Goal: Transaction & Acquisition: Purchase product/service

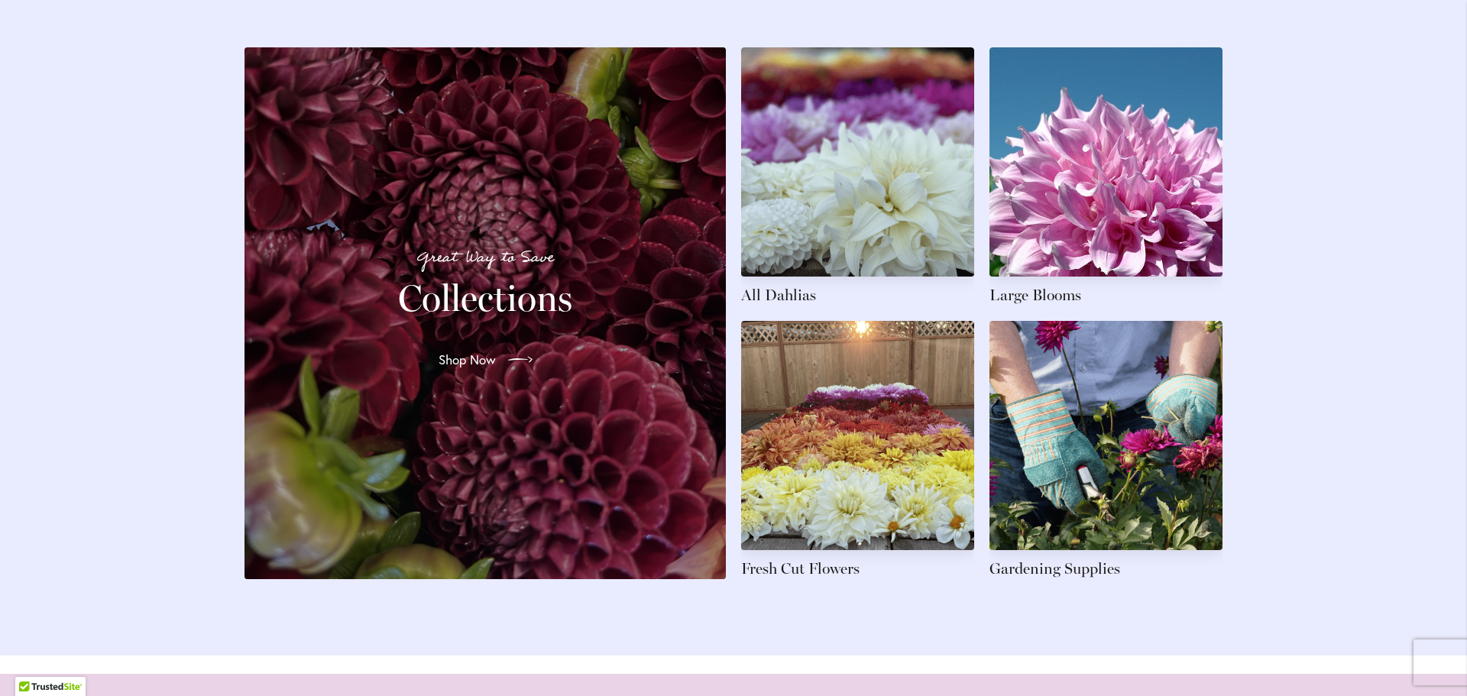
scroll to position [2291, 0]
click at [1118, 390] on link at bounding box center [1105, 449] width 233 height 258
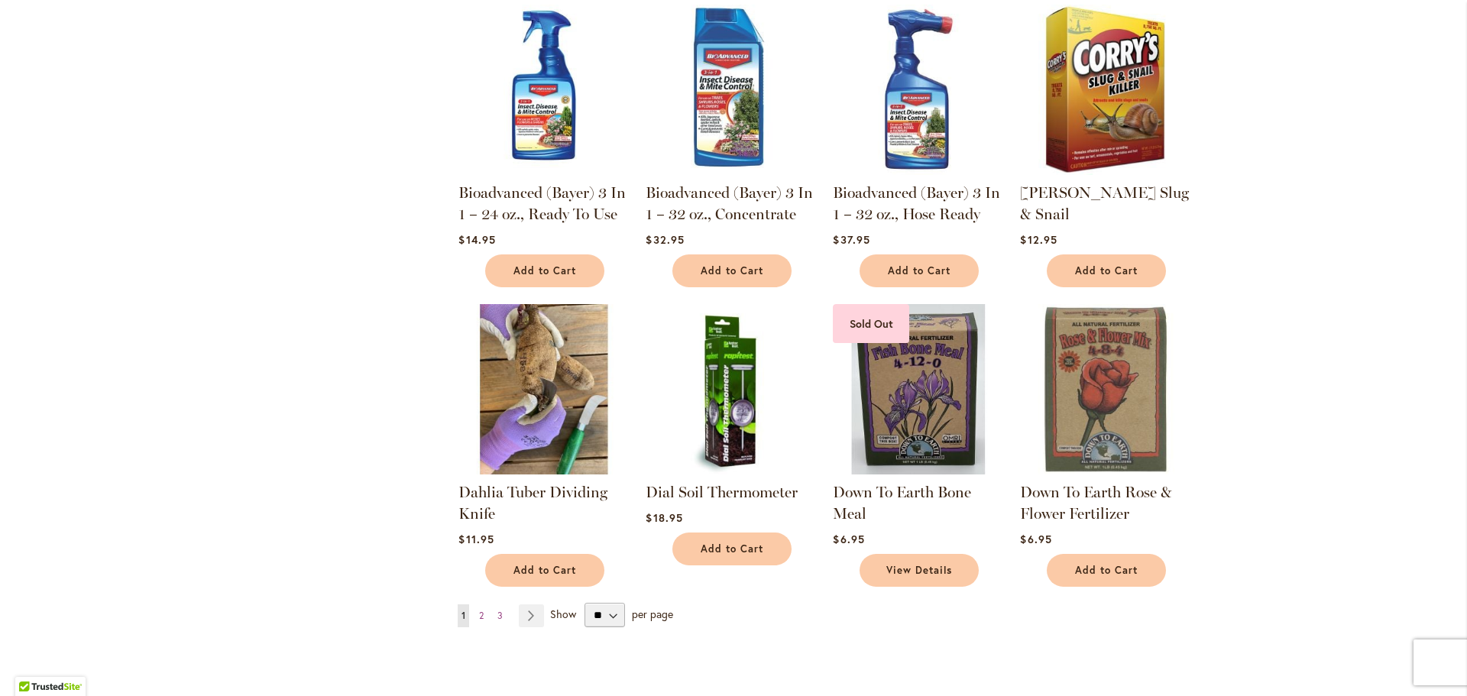
scroll to position [917, 0]
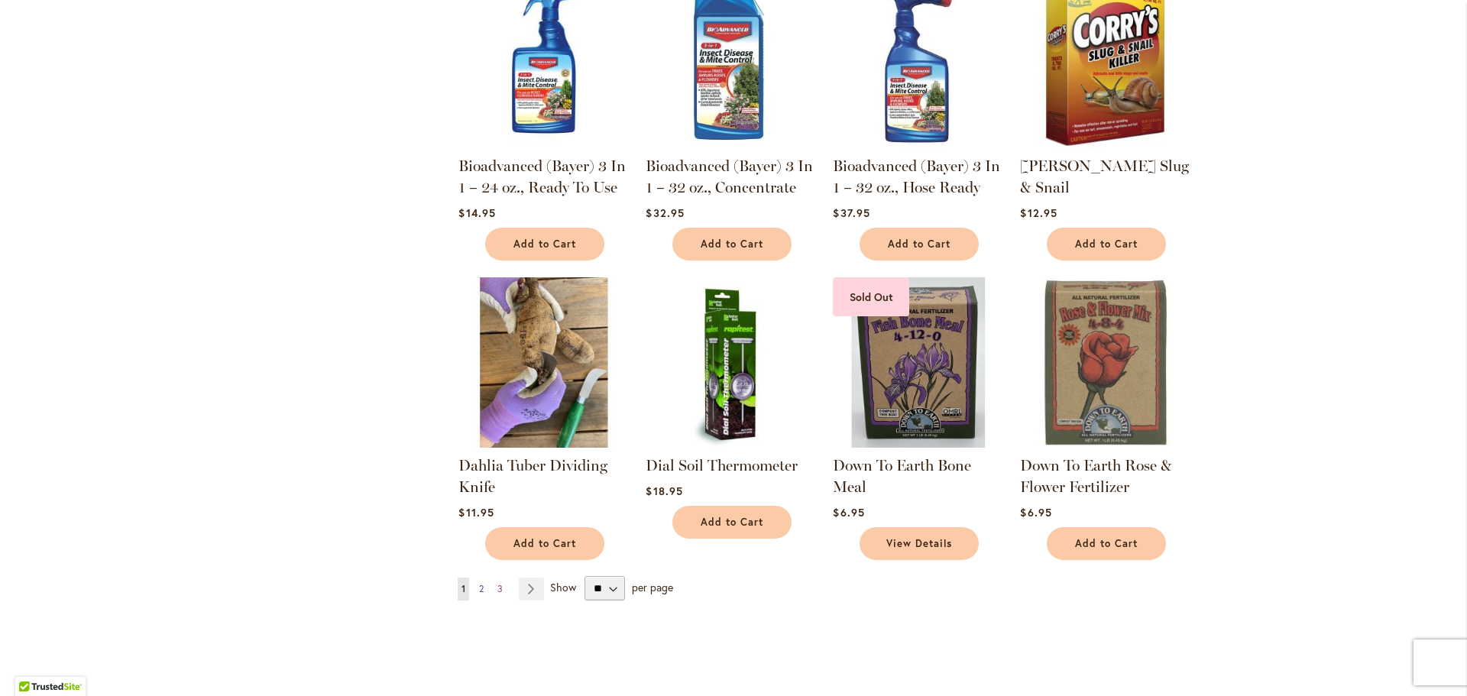
click at [479, 587] on span "2" at bounding box center [481, 588] width 5 height 11
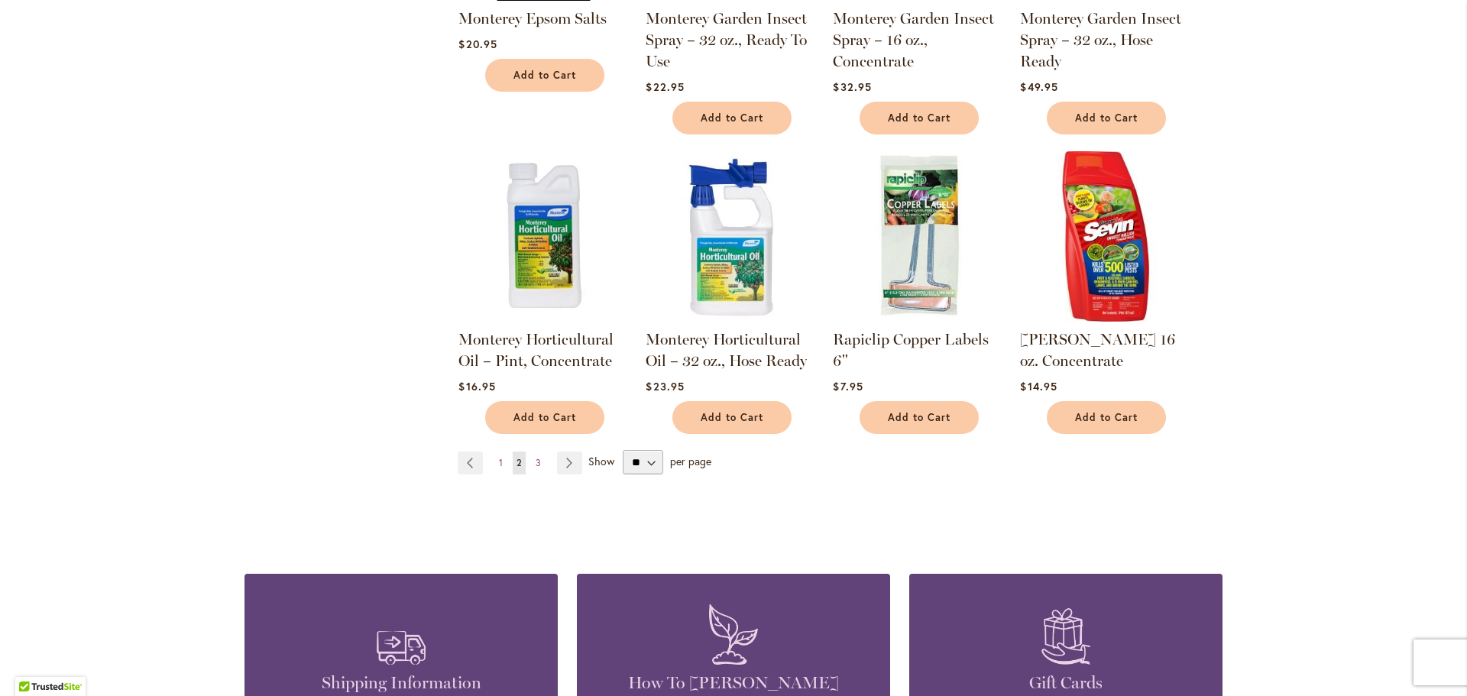
scroll to position [1069, 0]
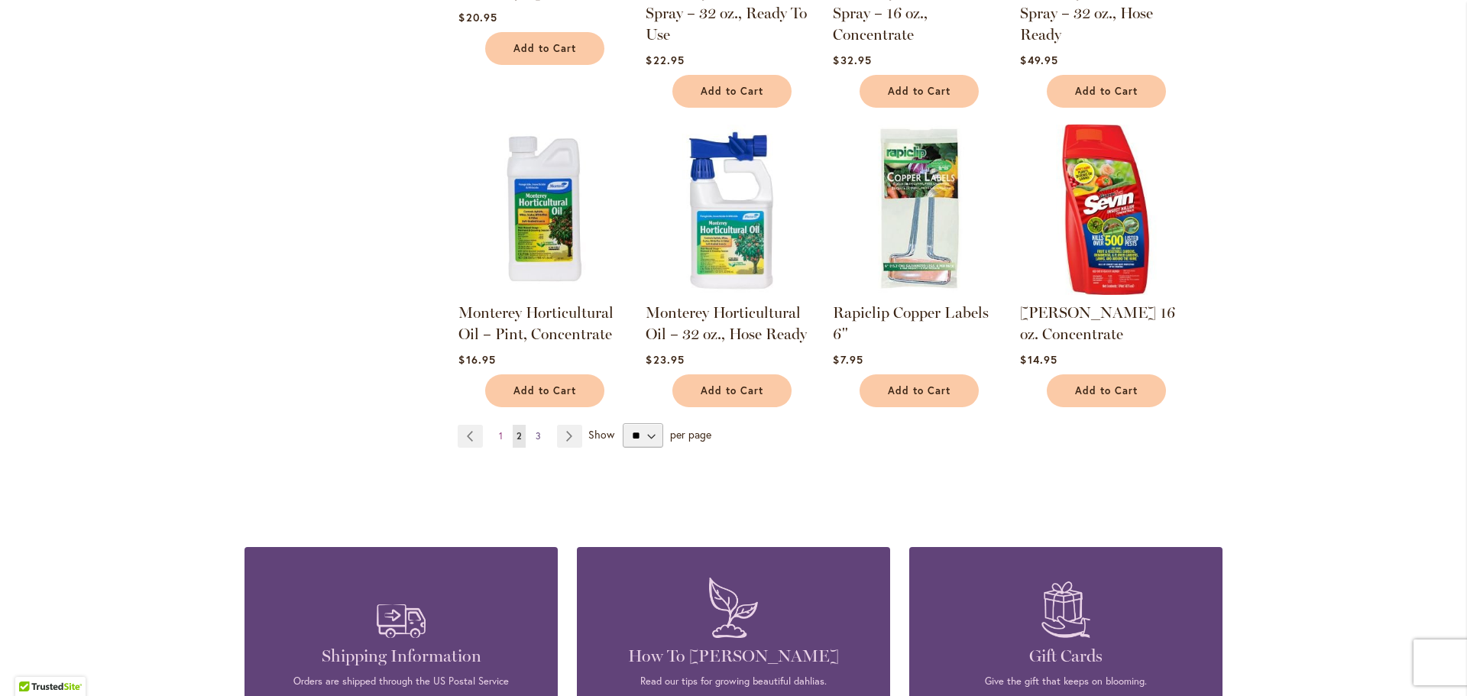
click at [535, 430] on span "3" at bounding box center [537, 435] width 5 height 11
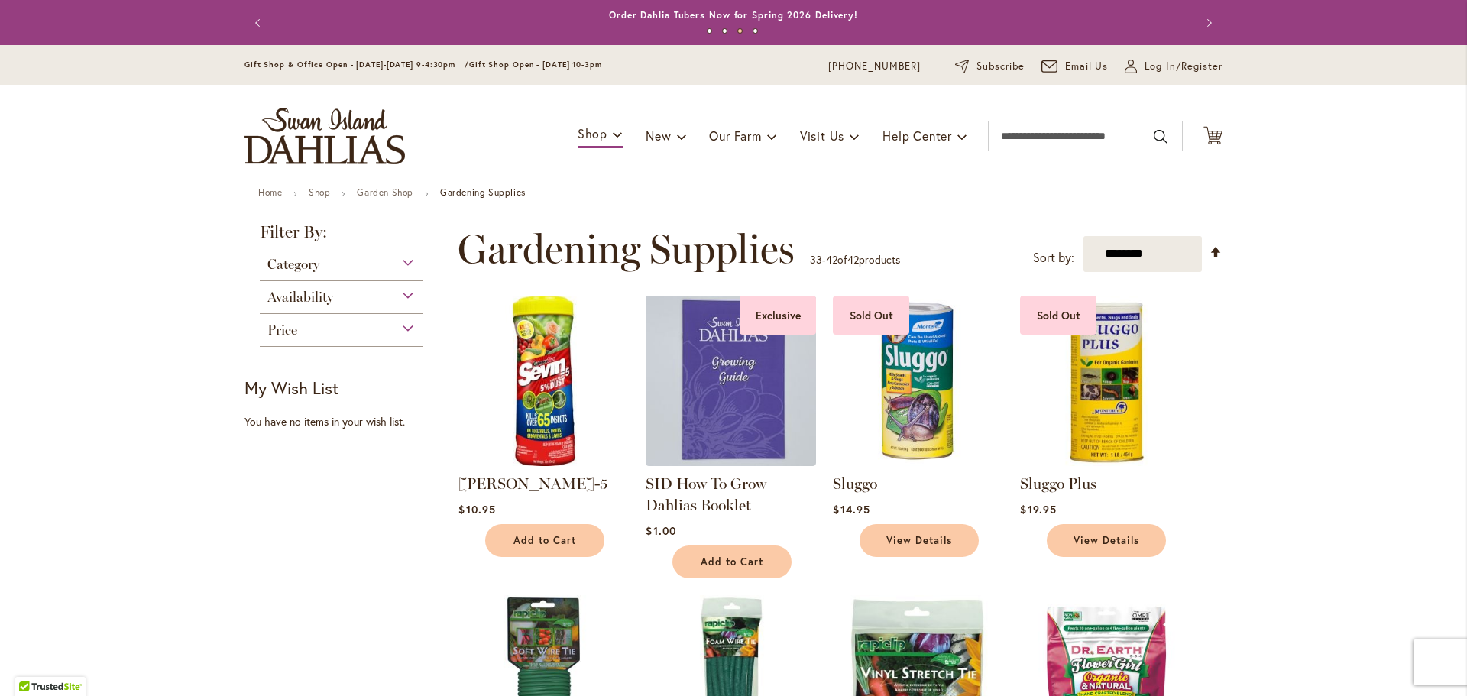
click at [400, 264] on div "Category" at bounding box center [341, 260] width 163 height 24
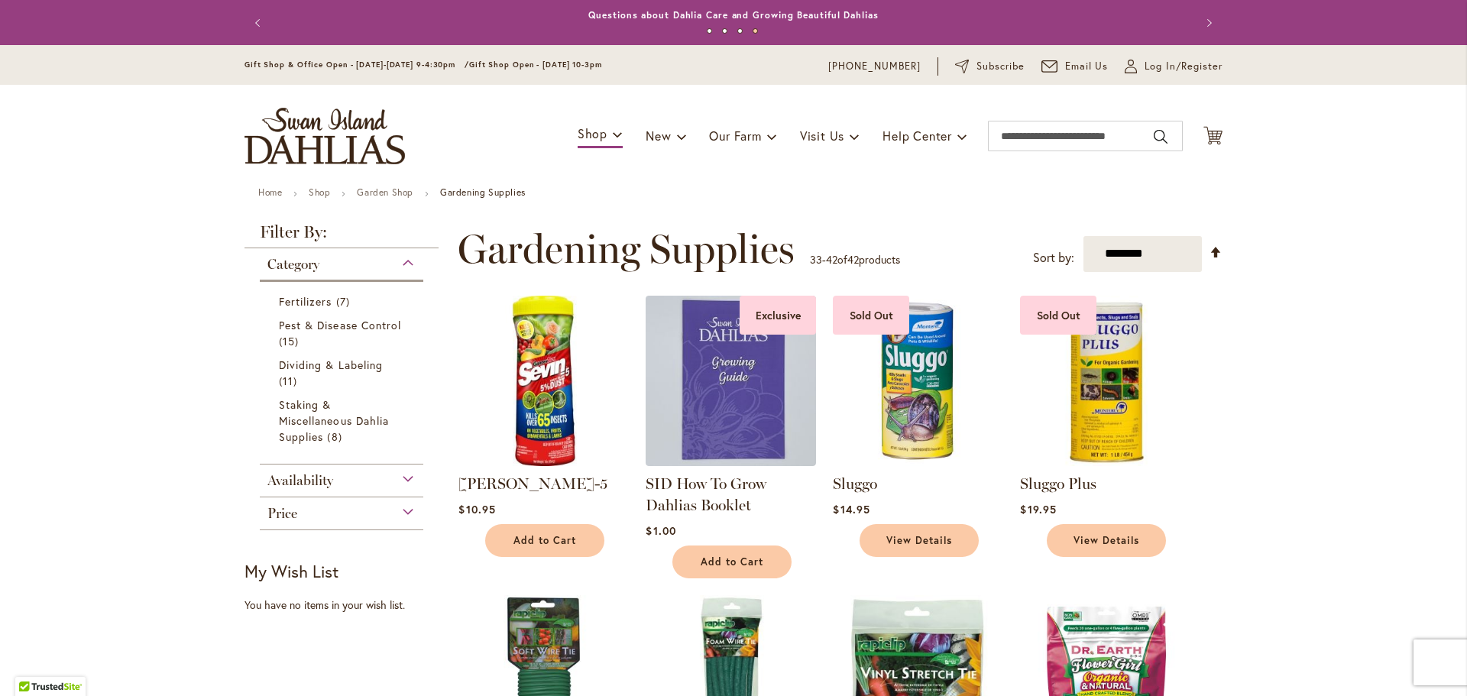
click at [402, 480] on div "Availability" at bounding box center [341, 476] width 163 height 24
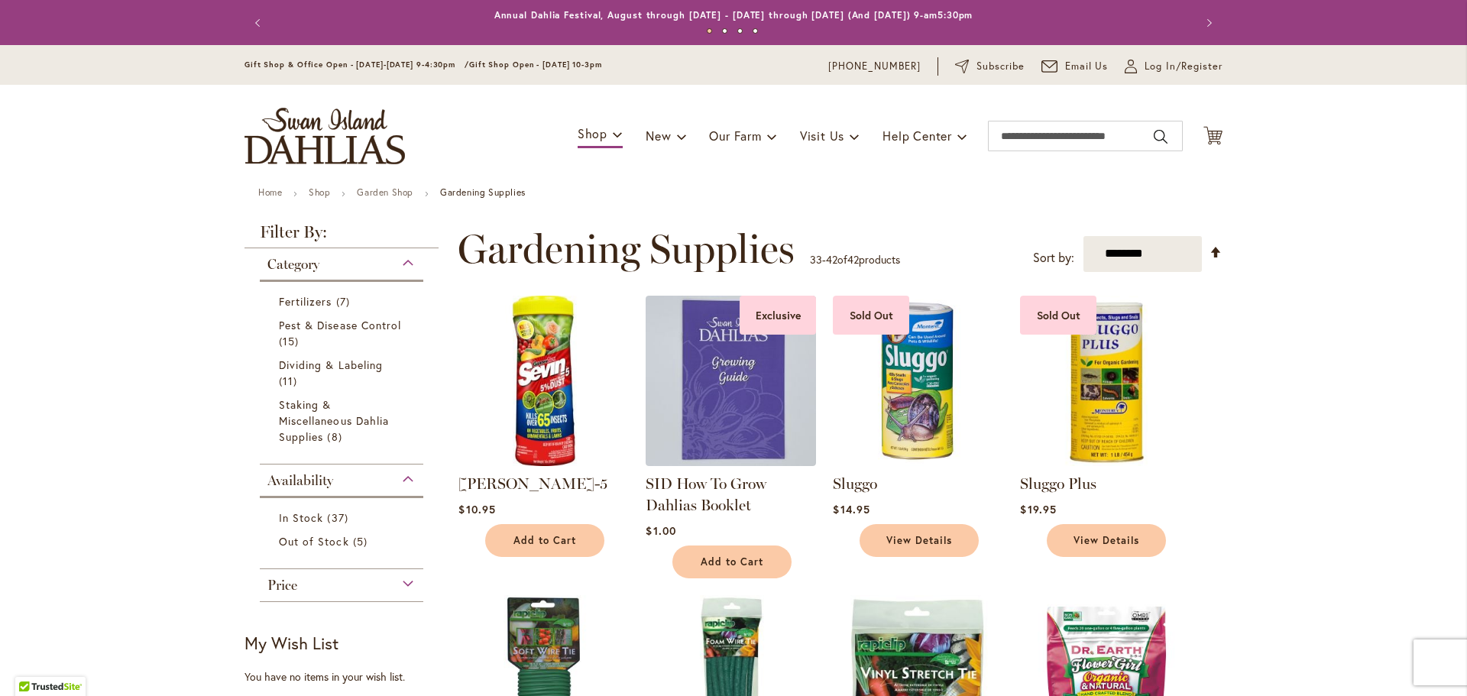
click at [329, 579] on div "Price" at bounding box center [341, 581] width 163 height 24
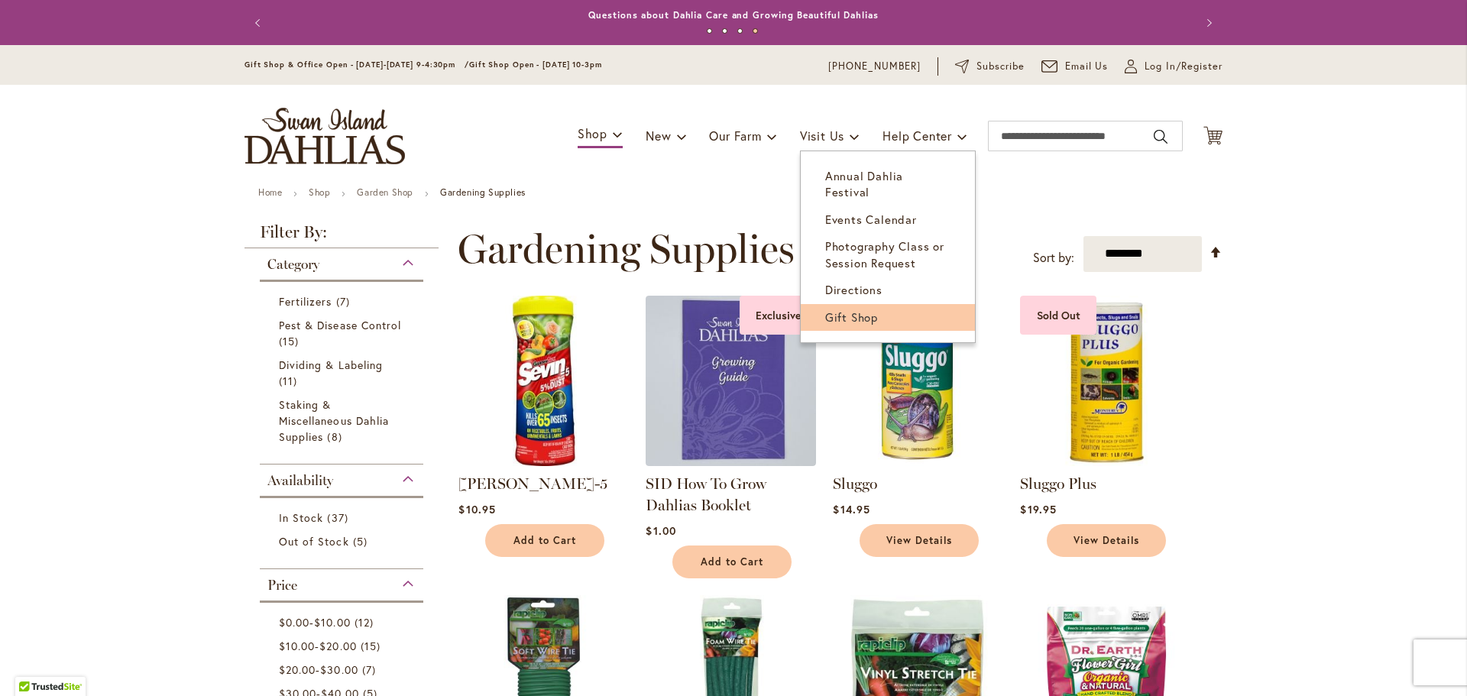
click at [846, 309] on span "Gift Shop" at bounding box center [851, 316] width 53 height 15
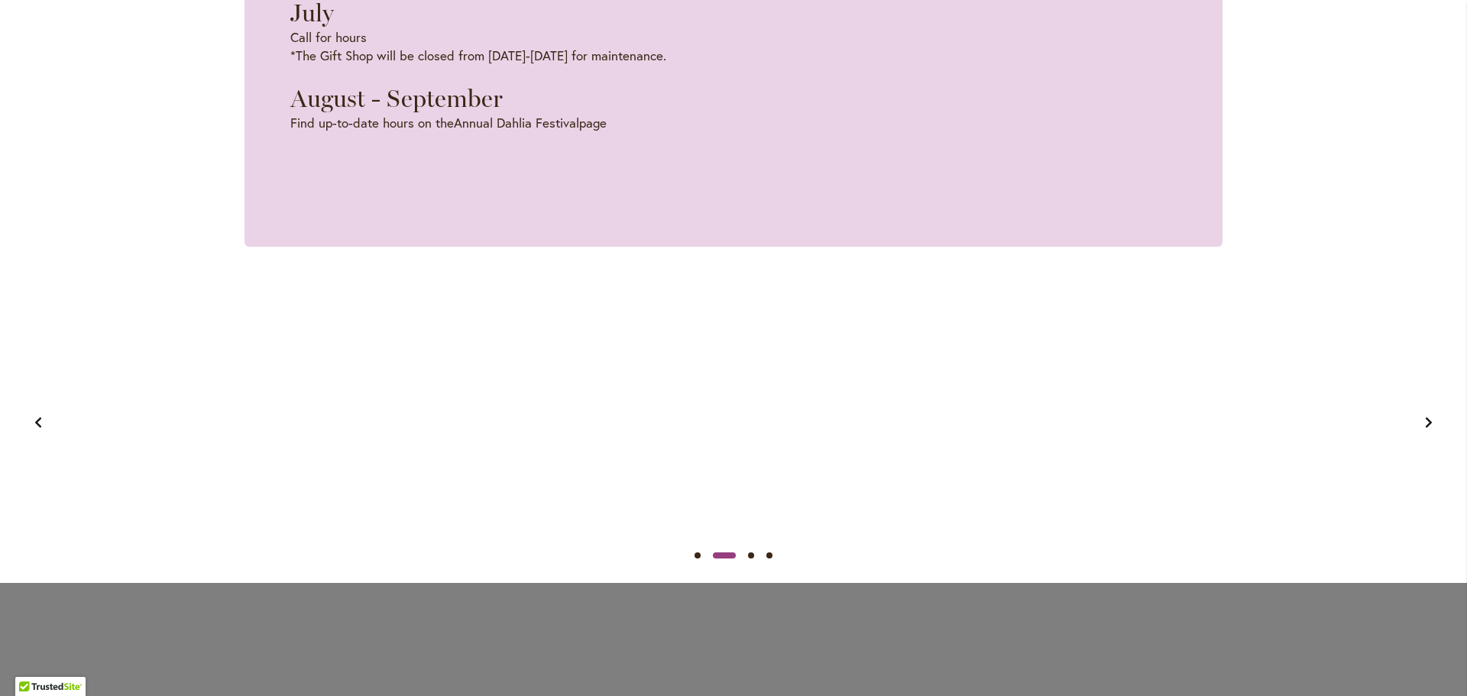
scroll to position [1298, 0]
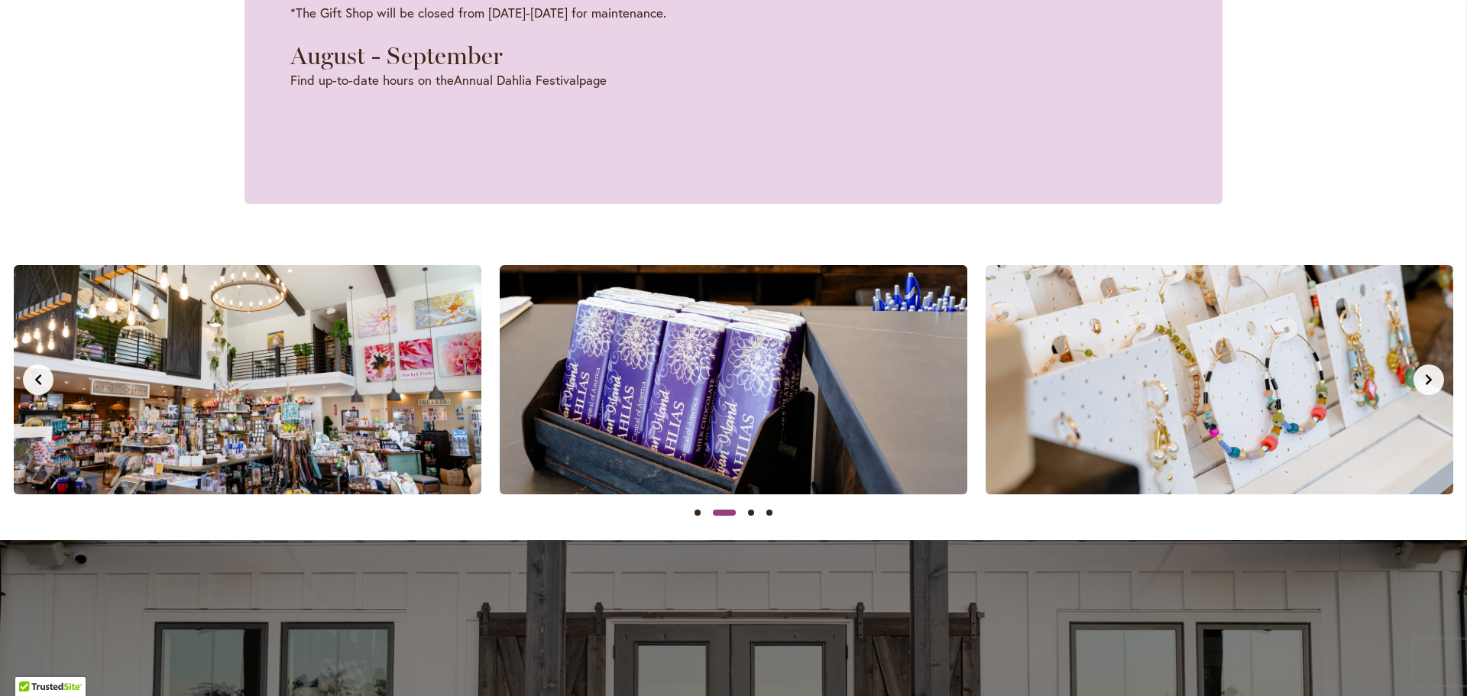
click at [366, 417] on img at bounding box center [247, 379] width 467 height 229
click at [306, 370] on img at bounding box center [247, 379] width 467 height 229
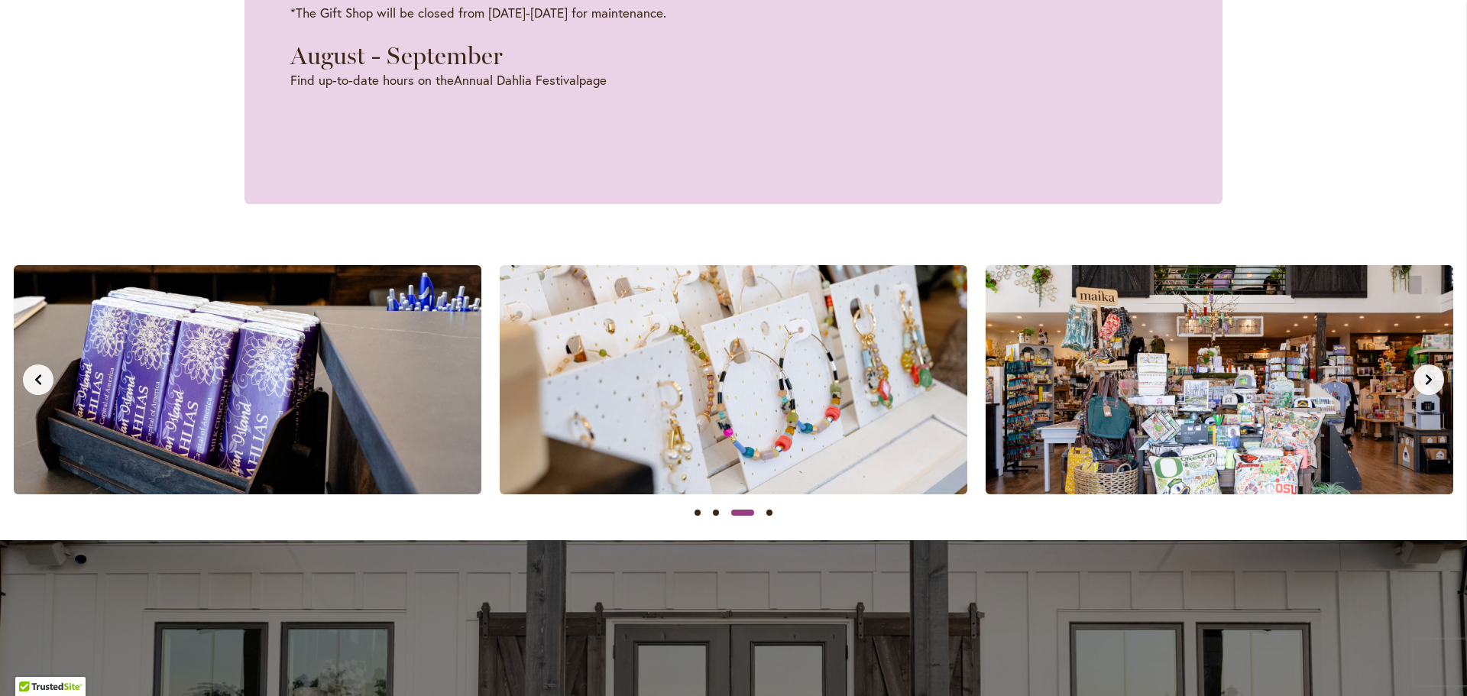
click at [1425, 378] on icon "Next slide" at bounding box center [1428, 379] width 6 height 11
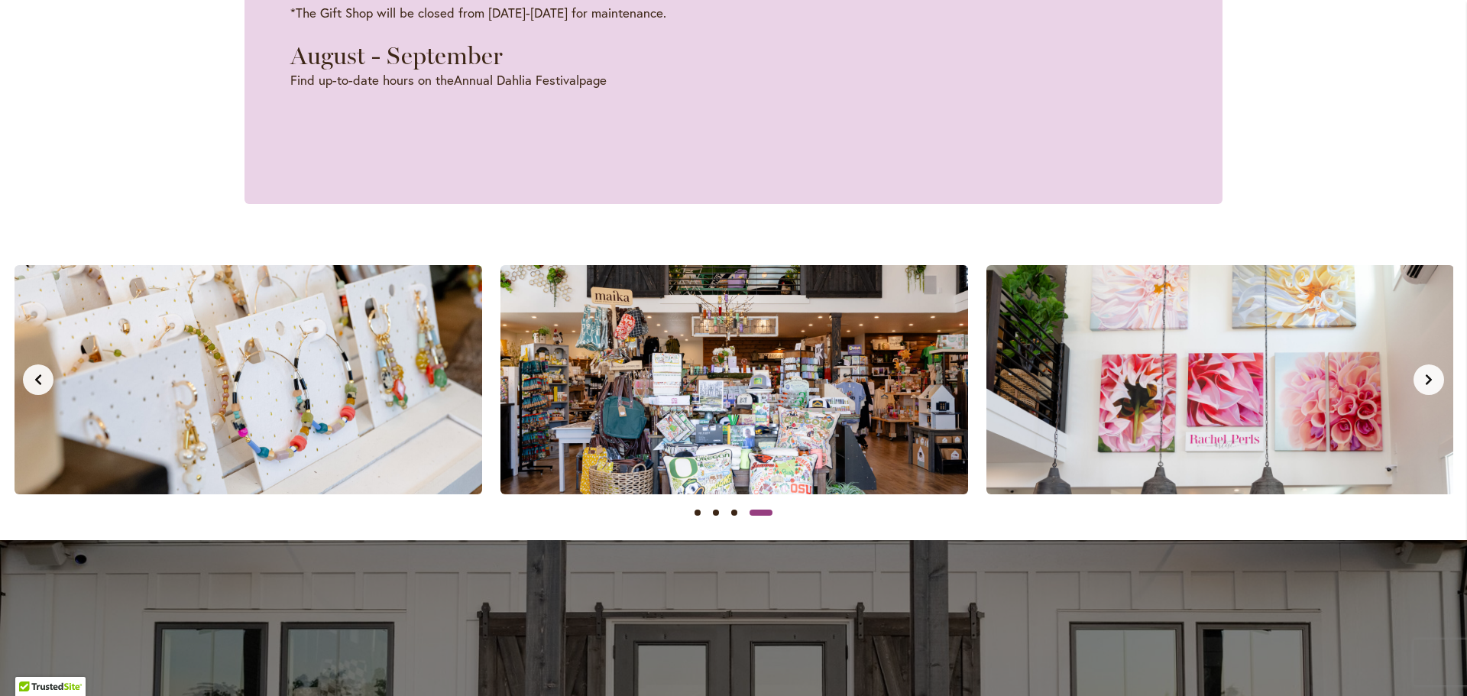
click at [888, 390] on img at bounding box center [733, 379] width 467 height 229
click at [746, 401] on img at bounding box center [733, 379] width 467 height 229
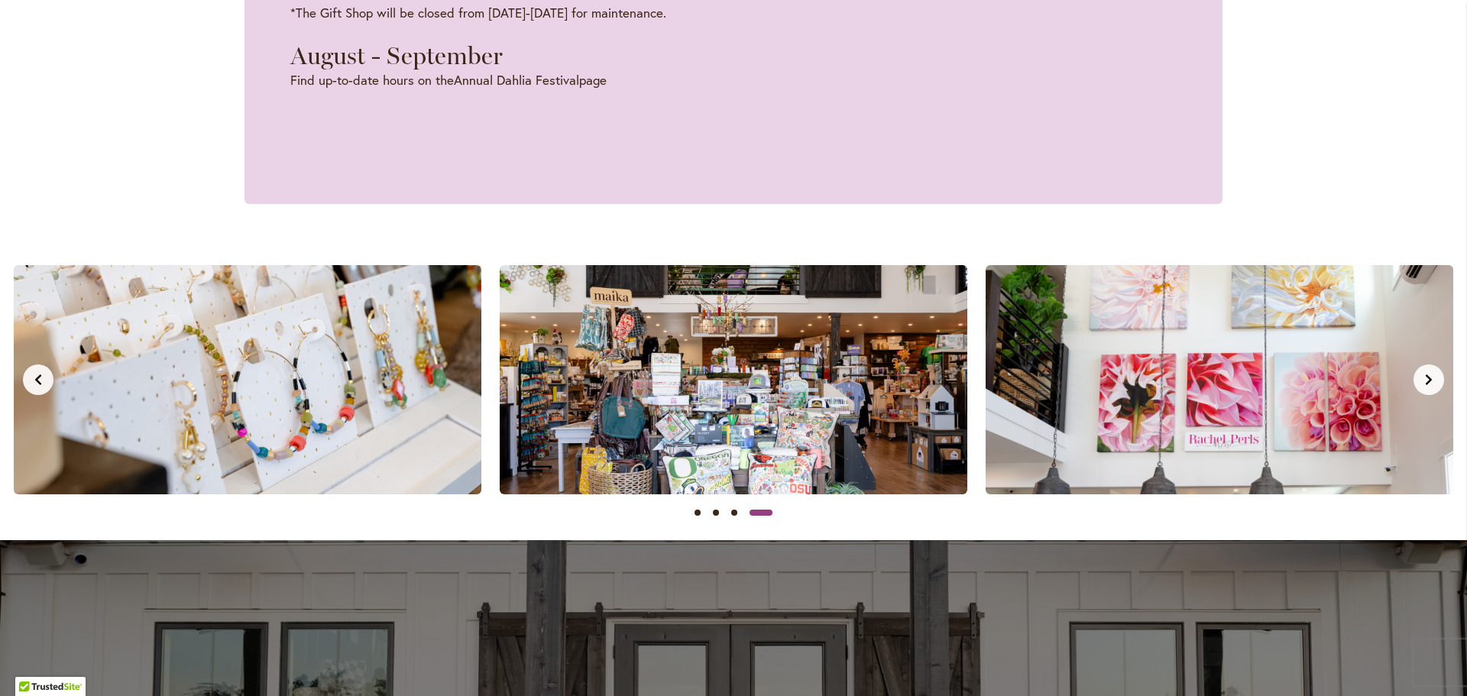
click at [746, 400] on img at bounding box center [733, 379] width 467 height 229
click at [1414, 378] on button "Next slide" at bounding box center [1428, 379] width 31 height 31
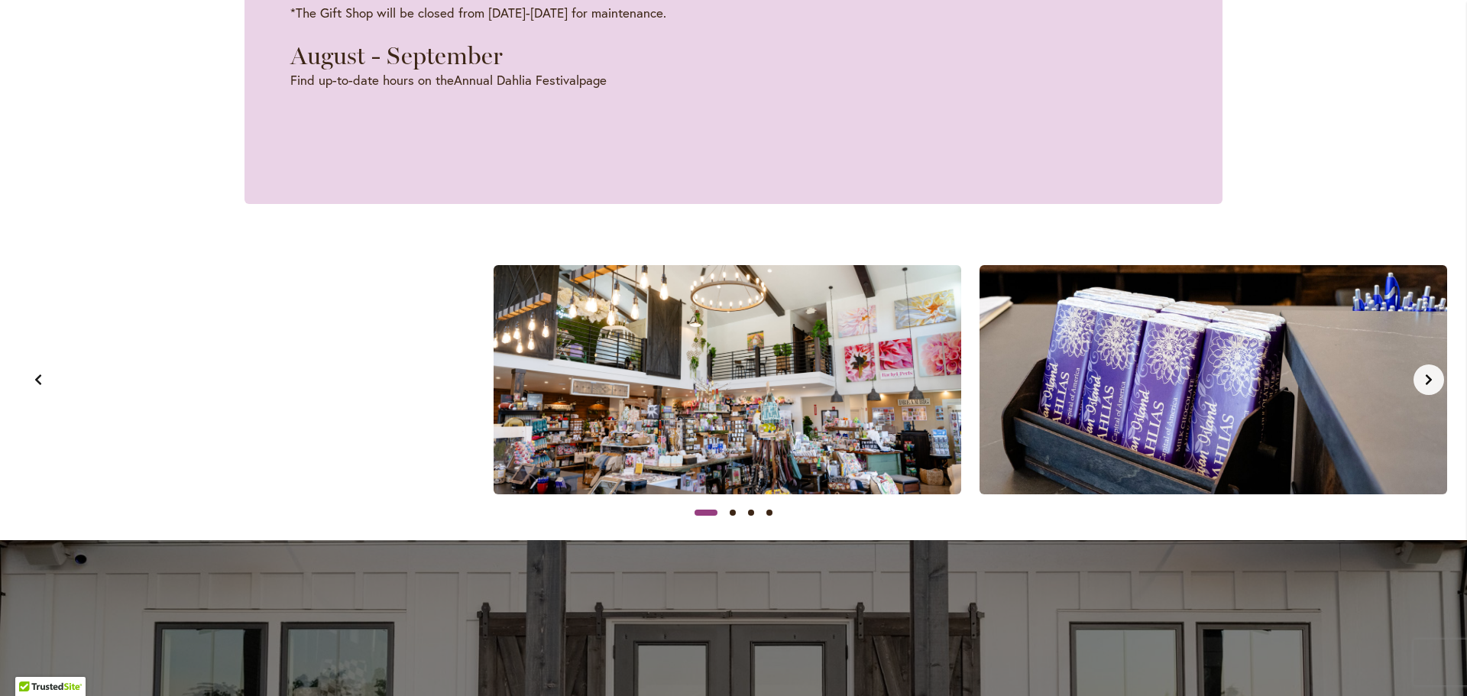
scroll to position [0, 0]
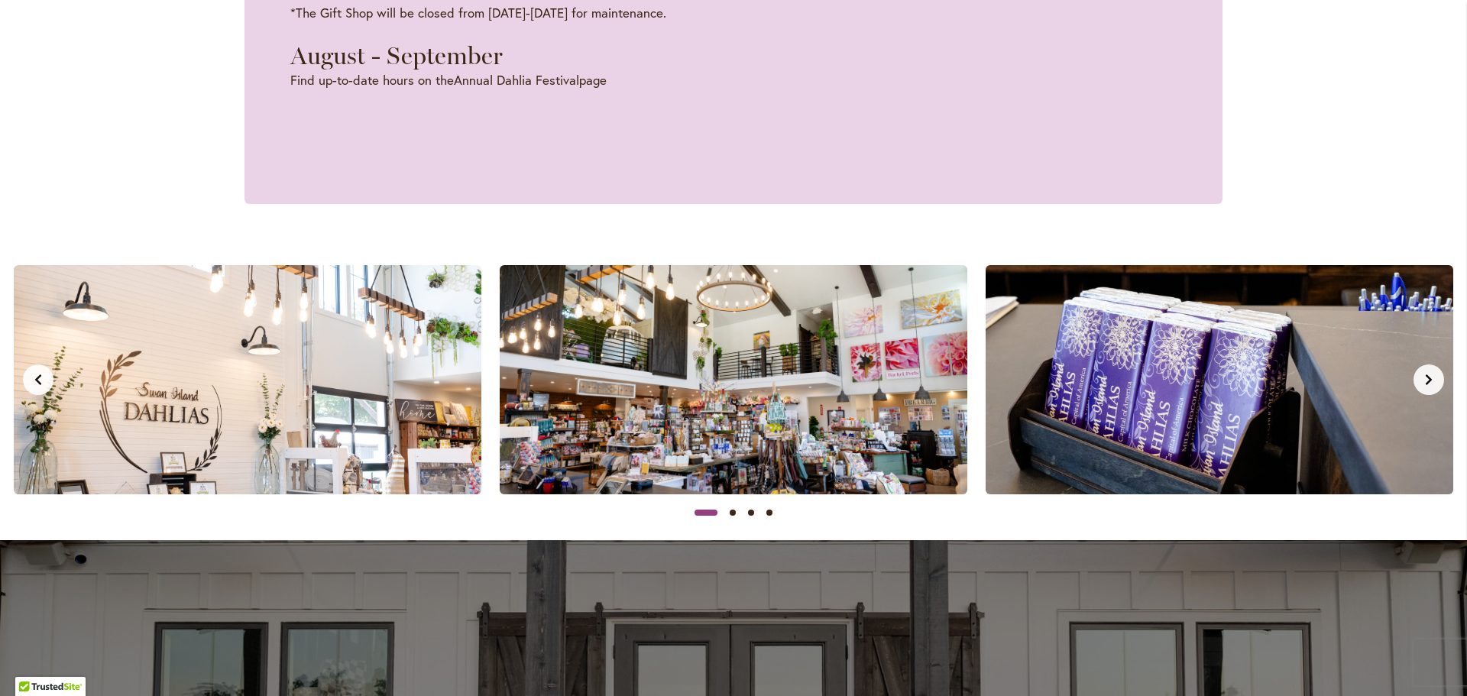
click at [1424, 382] on icon "Next slide" at bounding box center [1428, 380] width 12 height 12
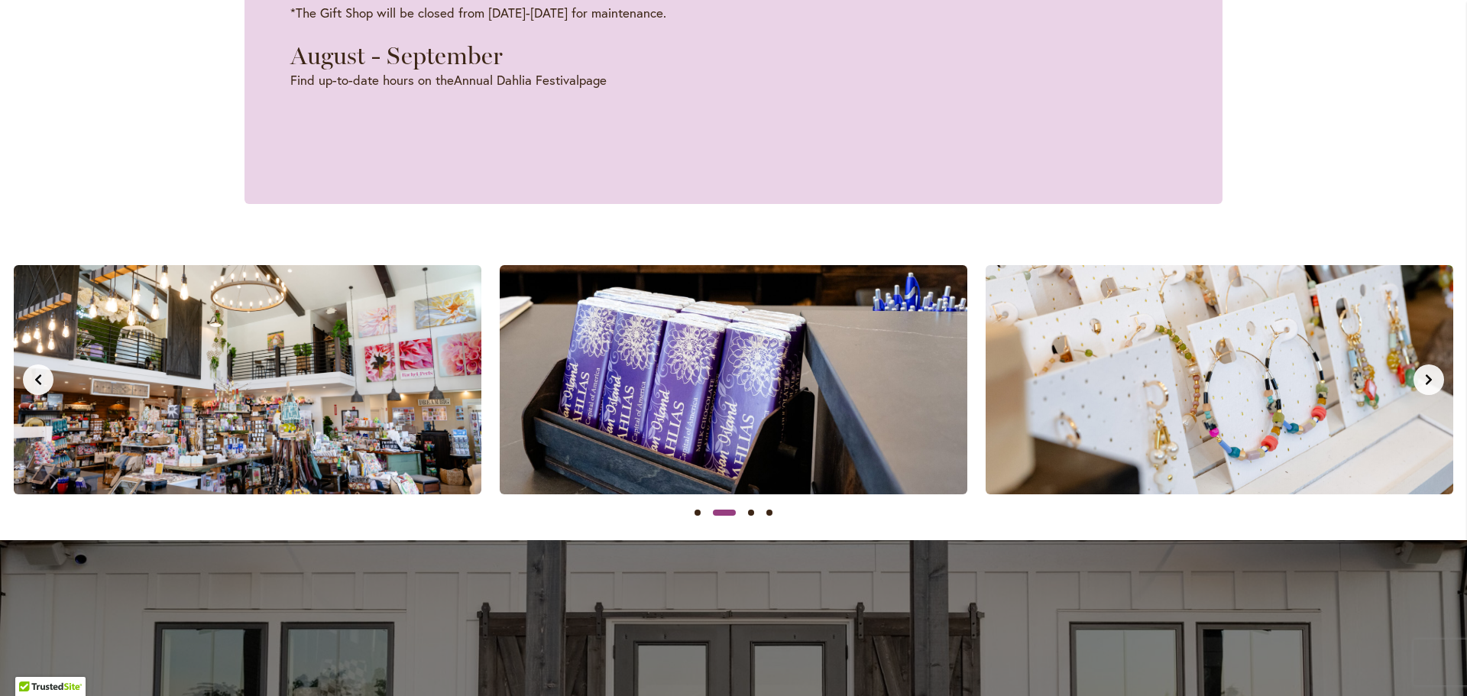
click at [1424, 382] on icon "Next slide" at bounding box center [1428, 380] width 12 height 12
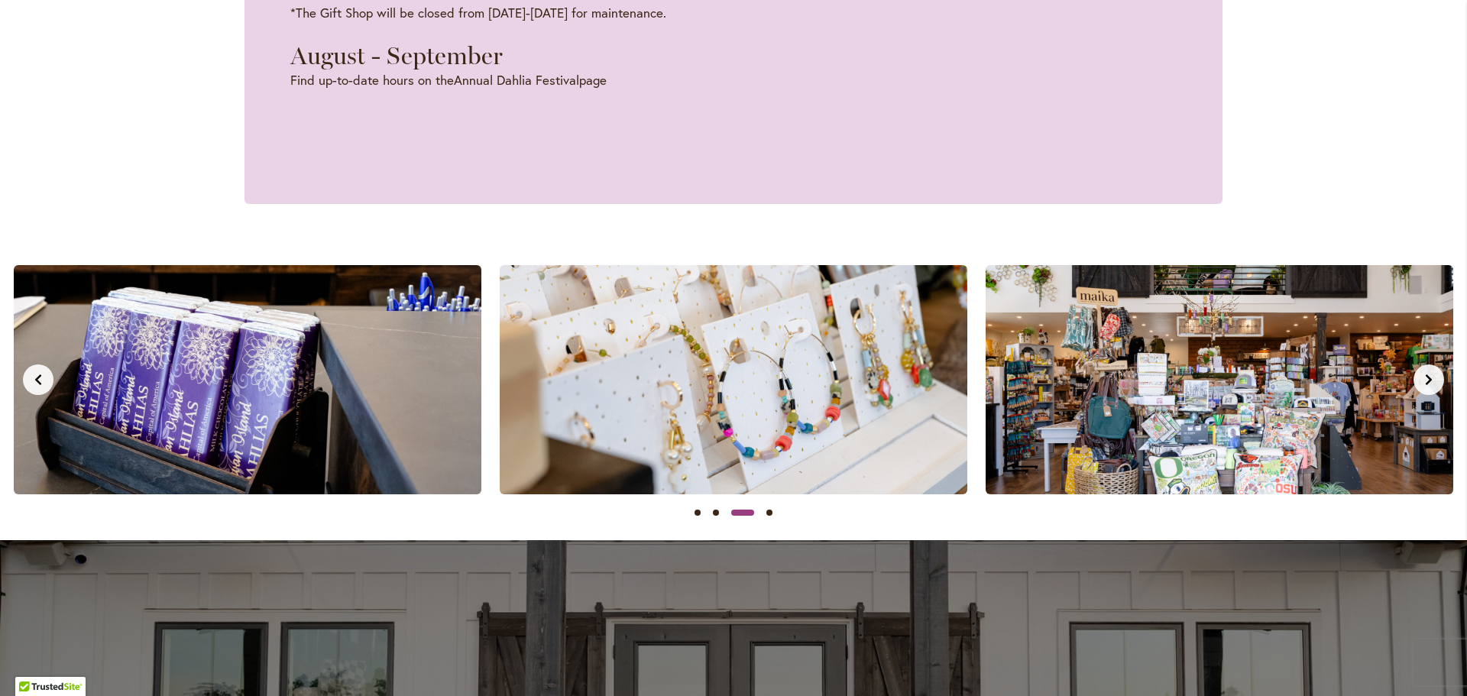
click at [1424, 382] on icon "Next slide" at bounding box center [1428, 380] width 12 height 12
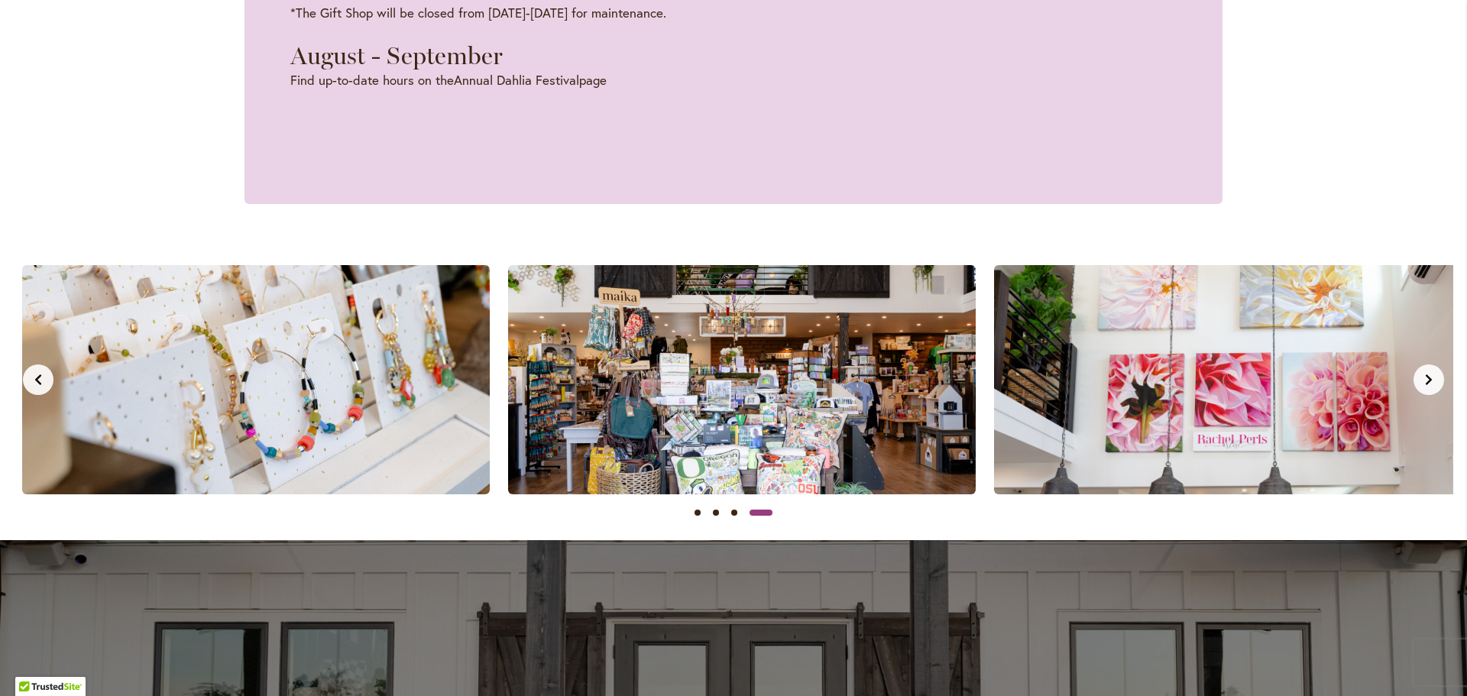
scroll to position [0, 1457]
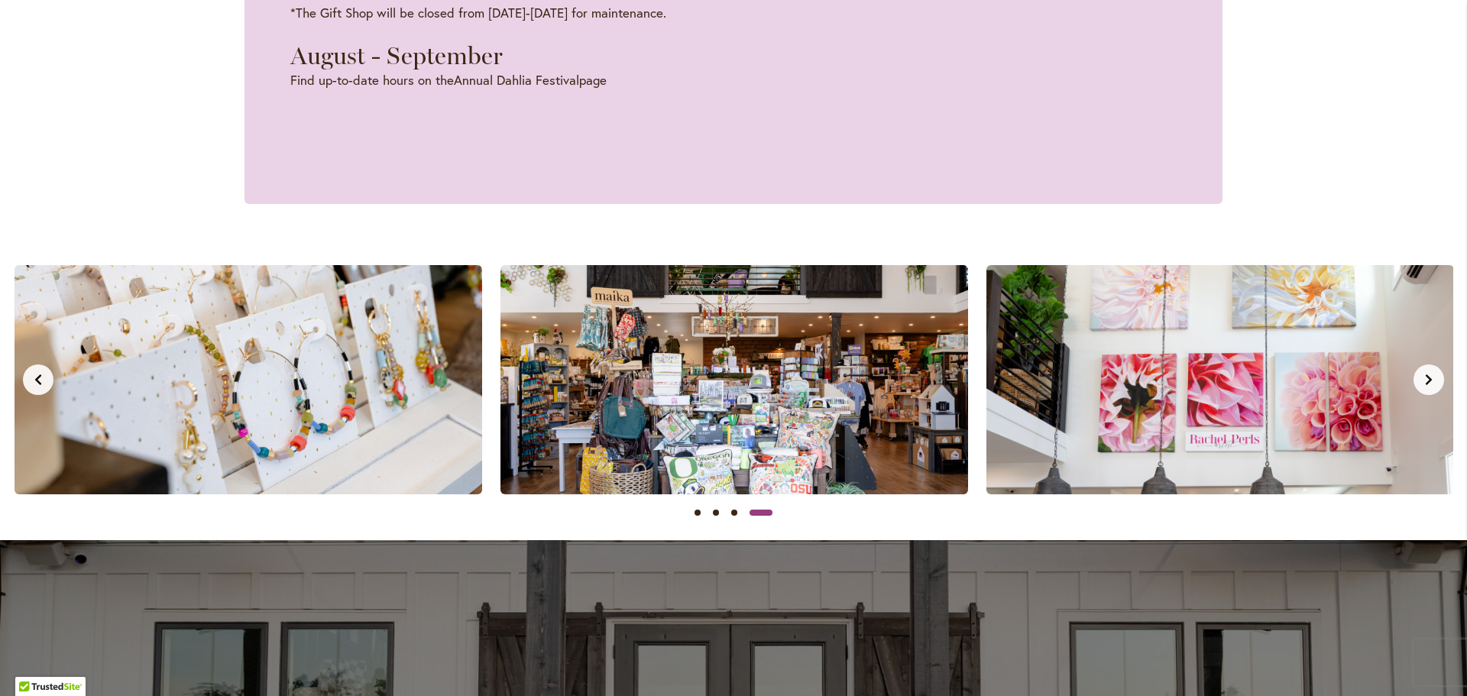
click at [1429, 380] on button "Next slide" at bounding box center [1428, 379] width 31 height 31
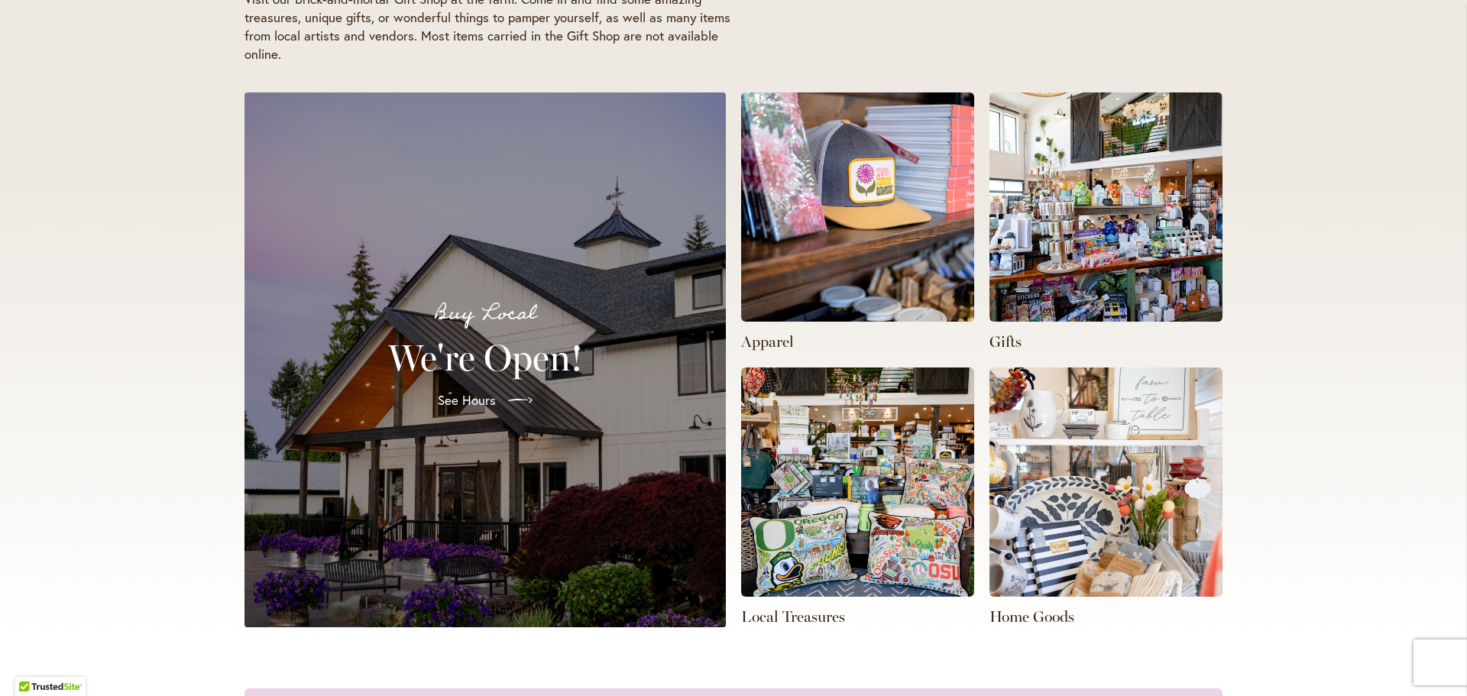
click at [594, 424] on div "Buy Local We're Open! See Hours" at bounding box center [485, 360] width 445 height 498
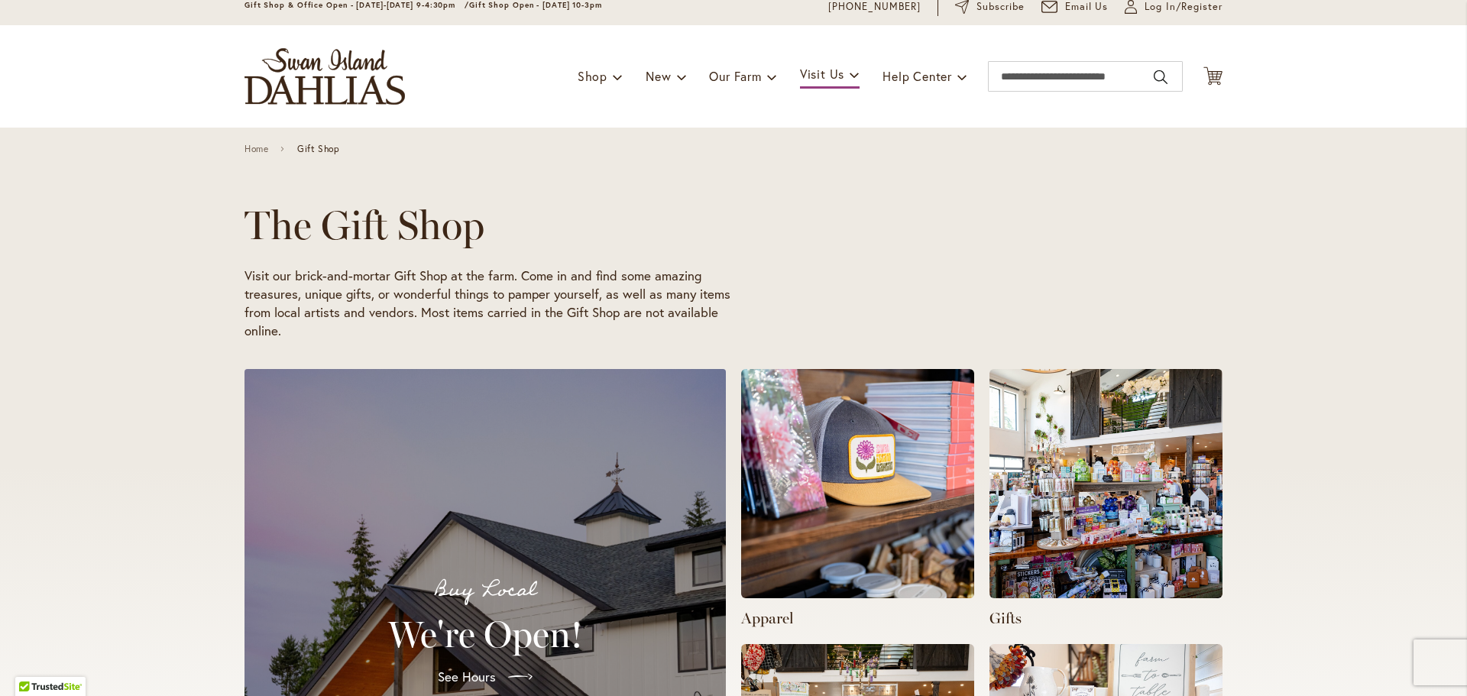
scroll to position [382, 0]
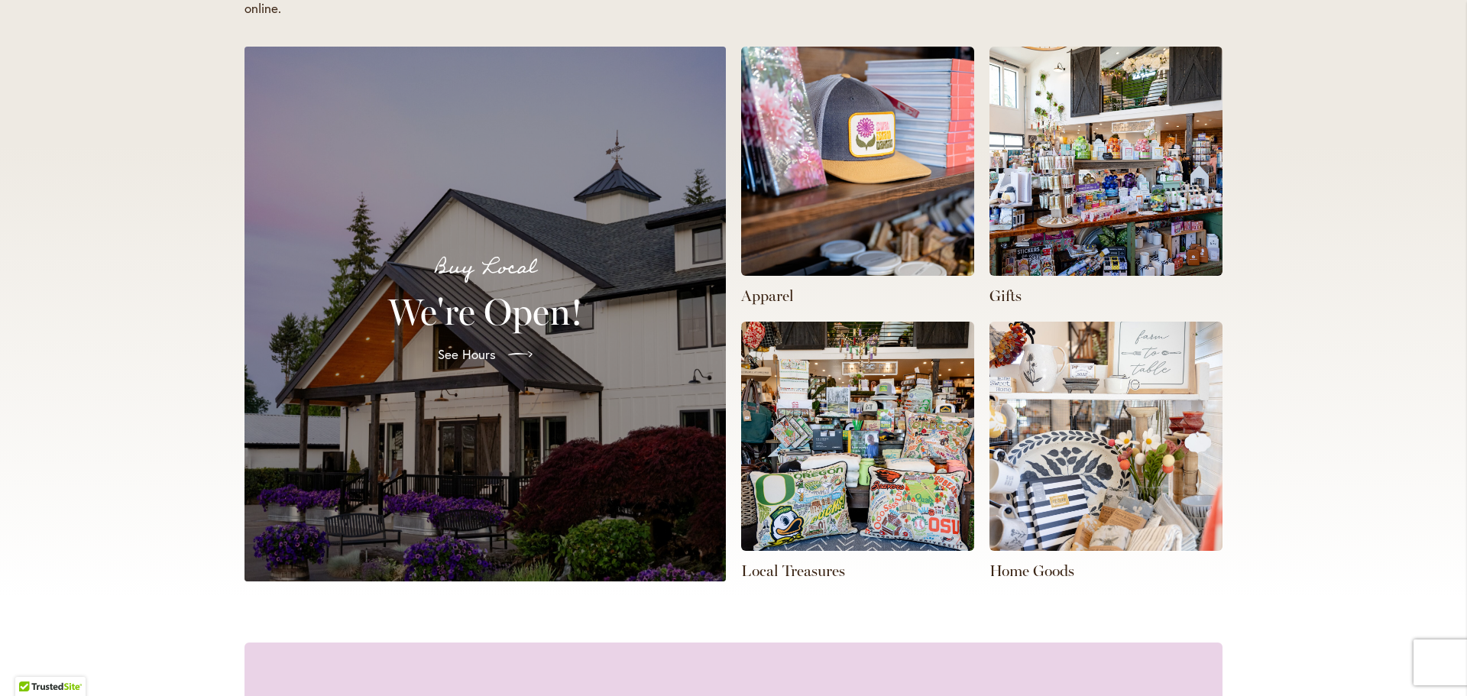
click at [851, 449] on img at bounding box center [857, 436] width 233 height 229
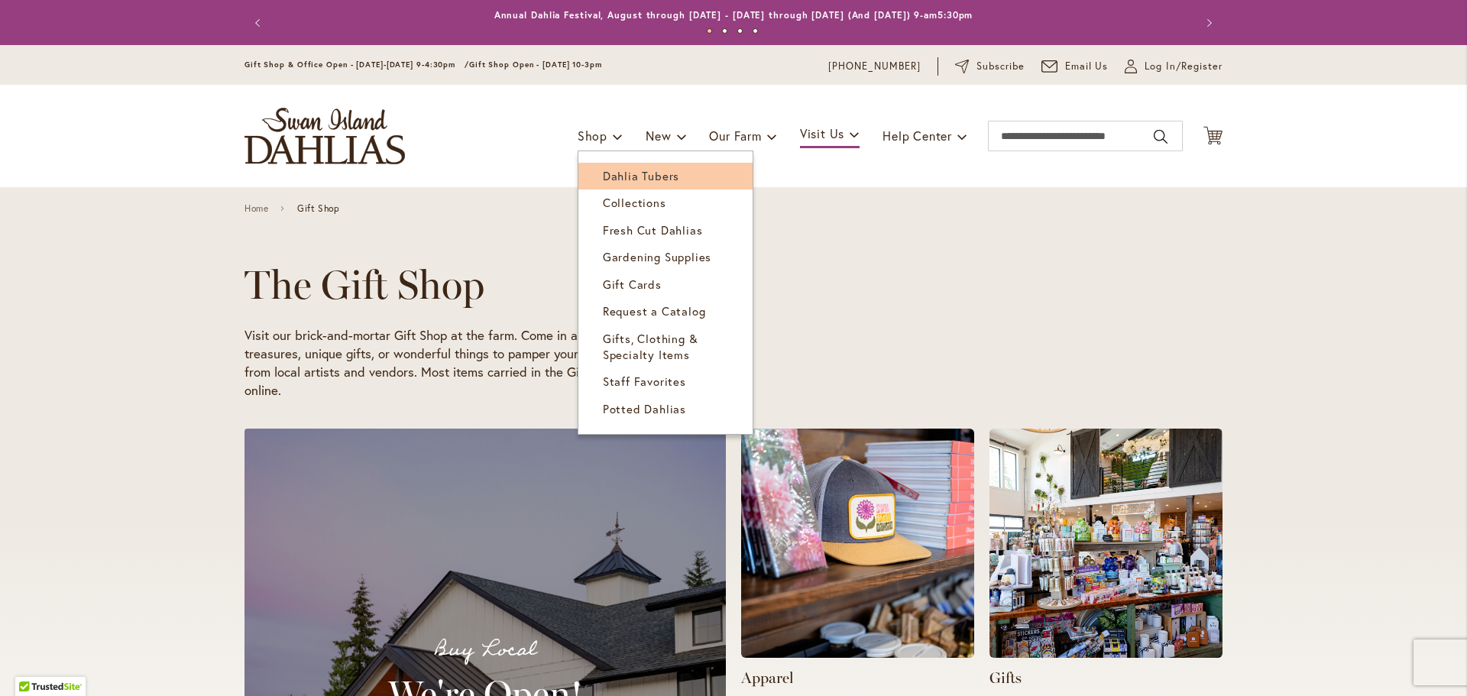
scroll to position [0, 1457]
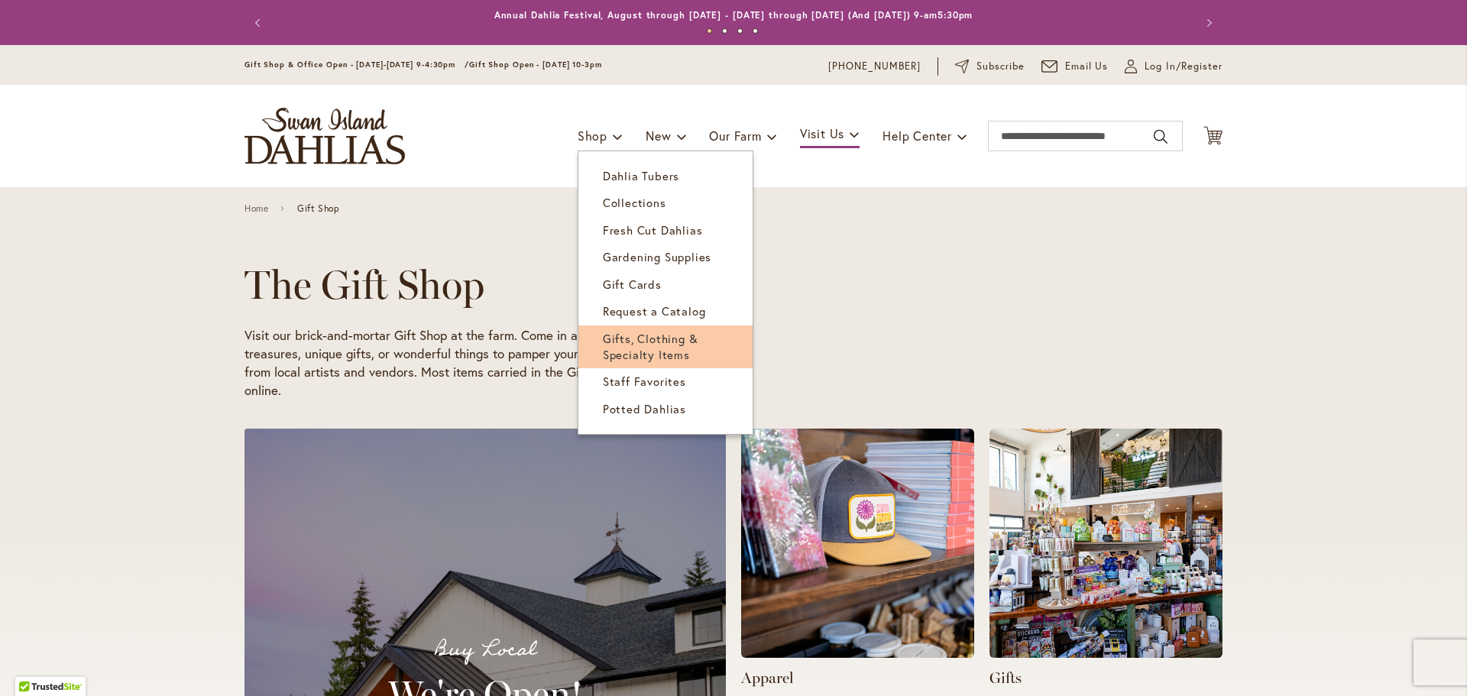
click at [652, 341] on span "Gifts, Clothing & Specialty Items" at bounding box center [650, 346] width 95 height 31
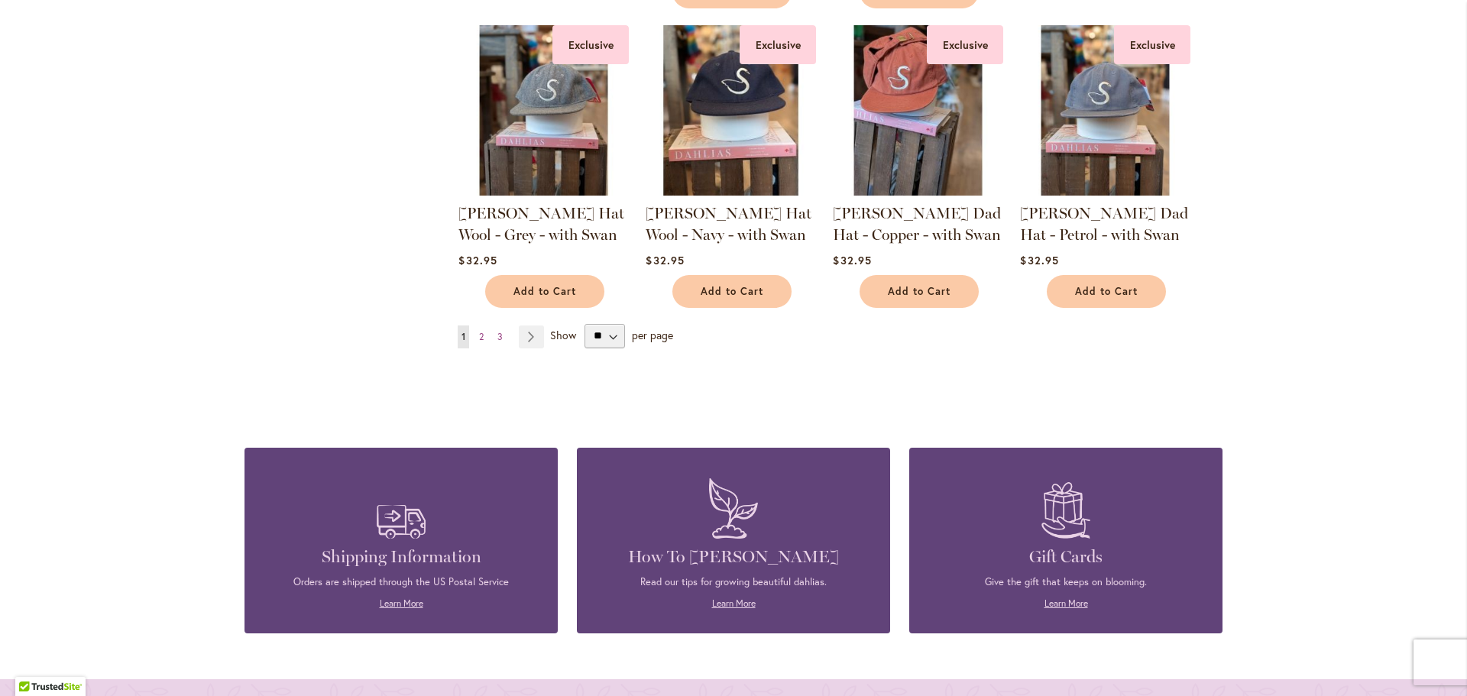
scroll to position [1375, 0]
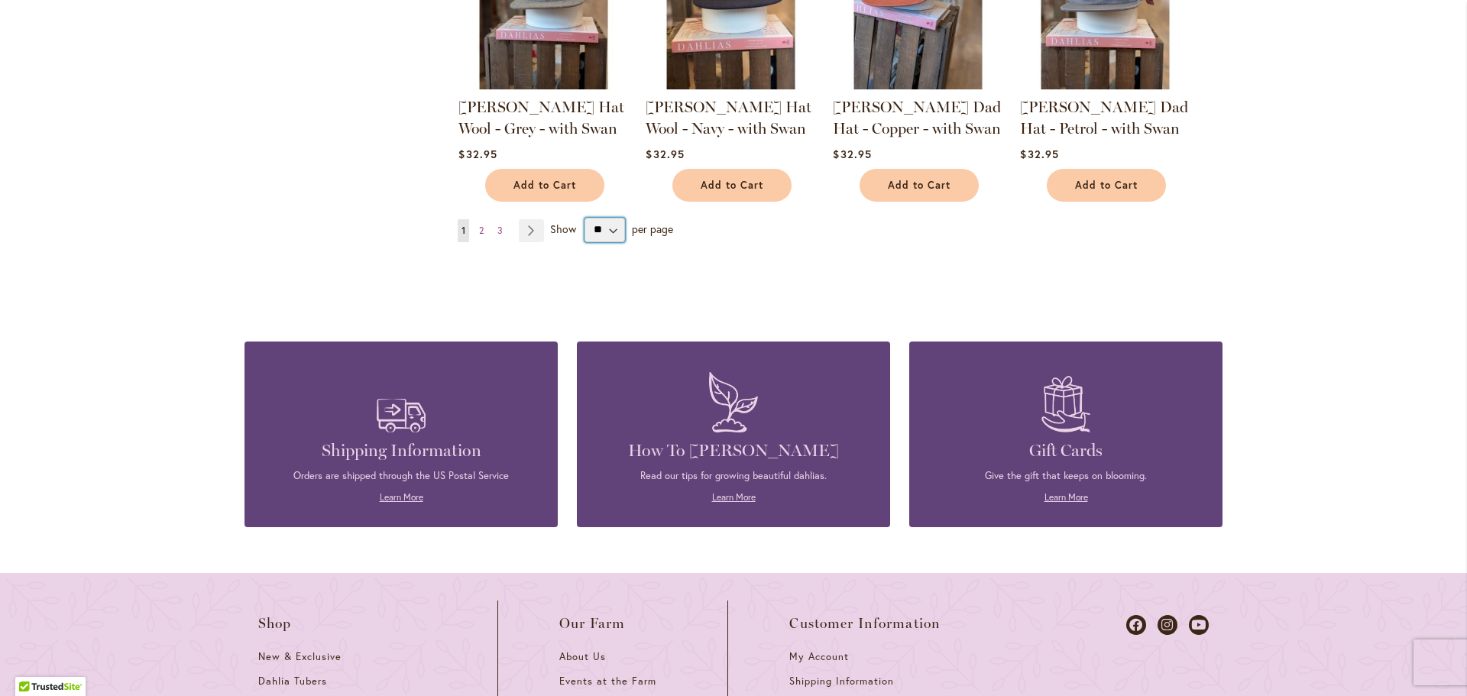
click at [611, 225] on select "** ** ** **" at bounding box center [604, 230] width 40 height 24
select select "**"
click at [584, 218] on select "** ** ** **" at bounding box center [604, 230] width 40 height 24
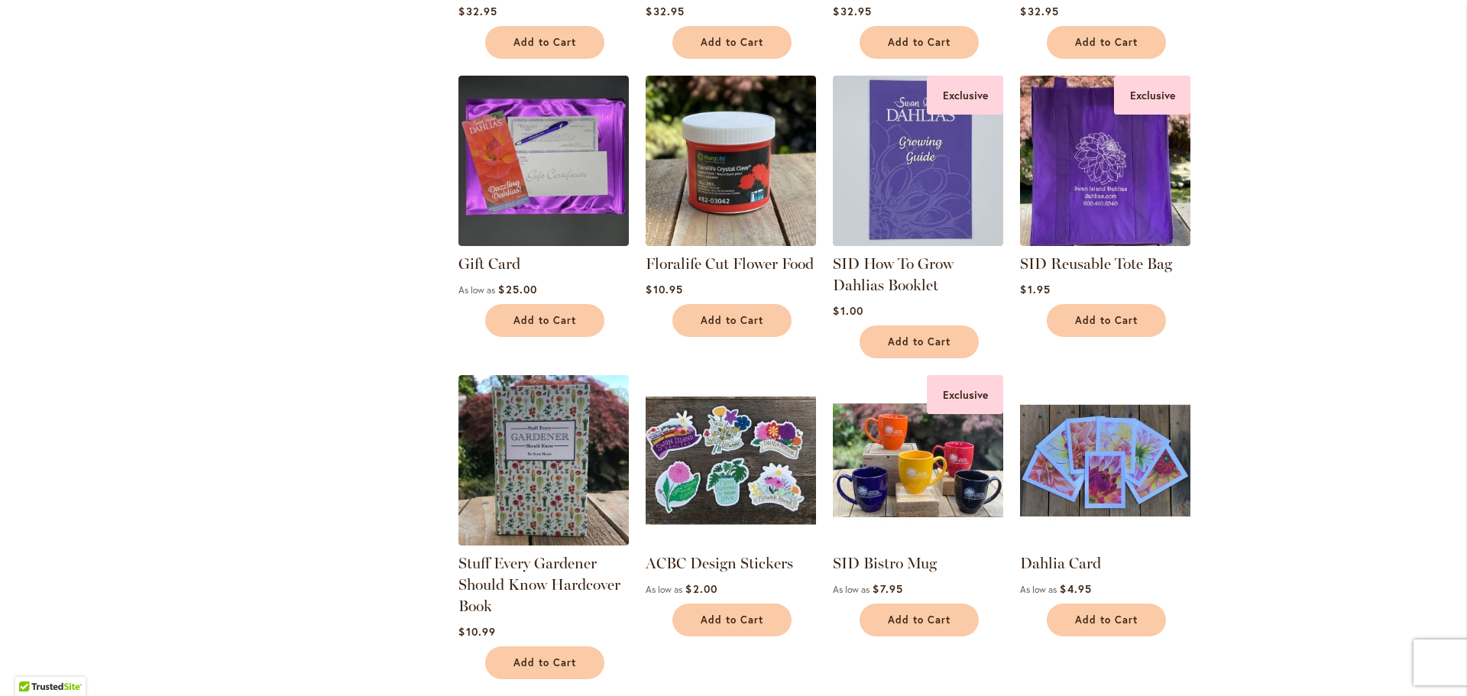
scroll to position [1535, 0]
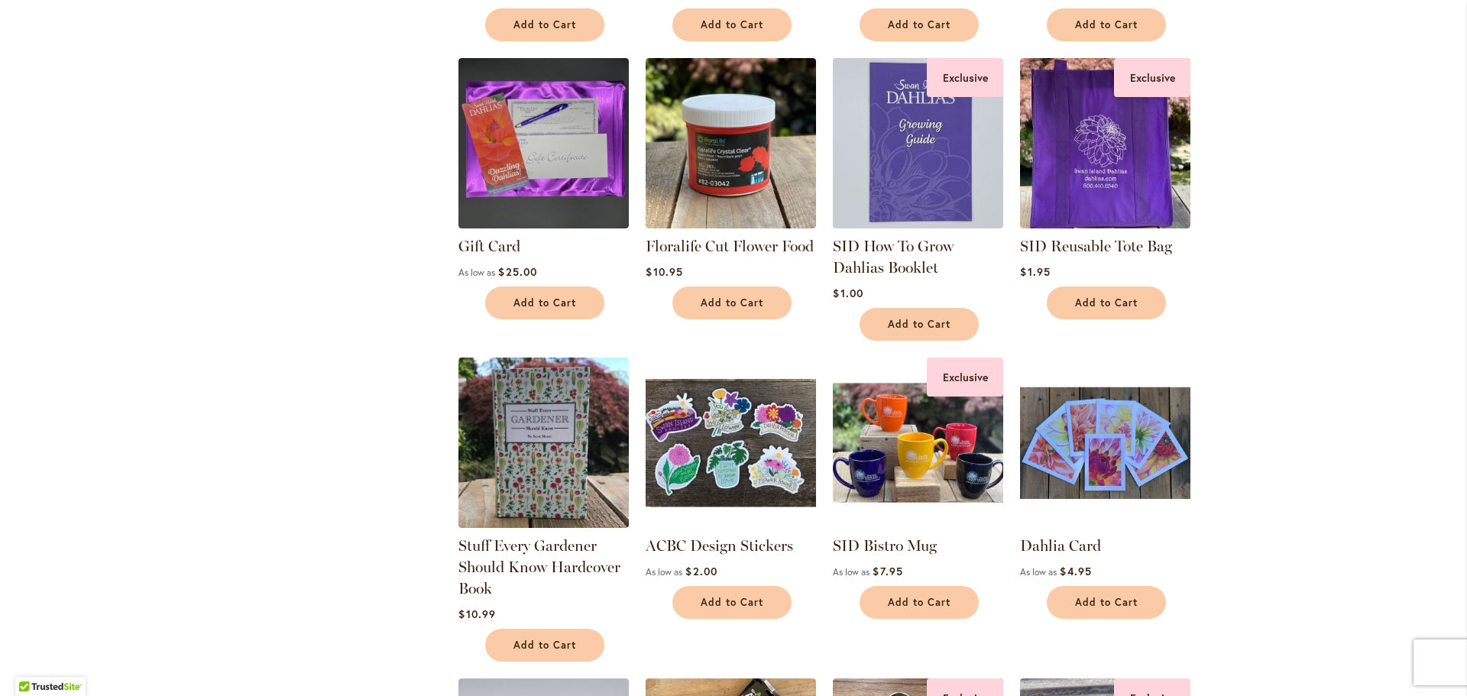
click at [909, 427] on img at bounding box center [918, 442] width 179 height 179
